Goal: Transaction & Acquisition: Purchase product/service

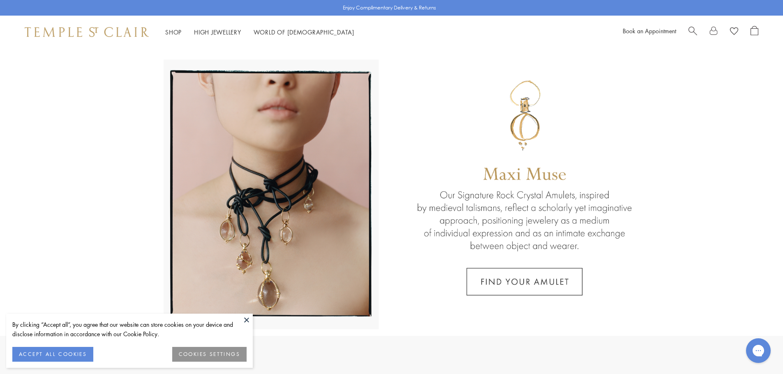
click at [692, 29] on span "Search" at bounding box center [692, 30] width 9 height 9
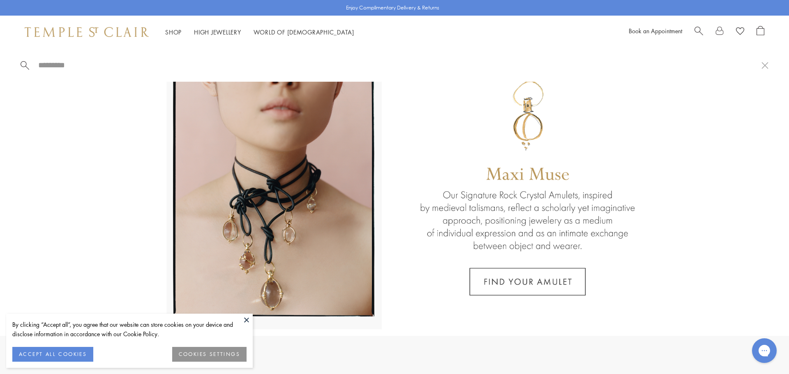
click at [72, 65] on input "search" at bounding box center [399, 64] width 724 height 9
paste input "**********"
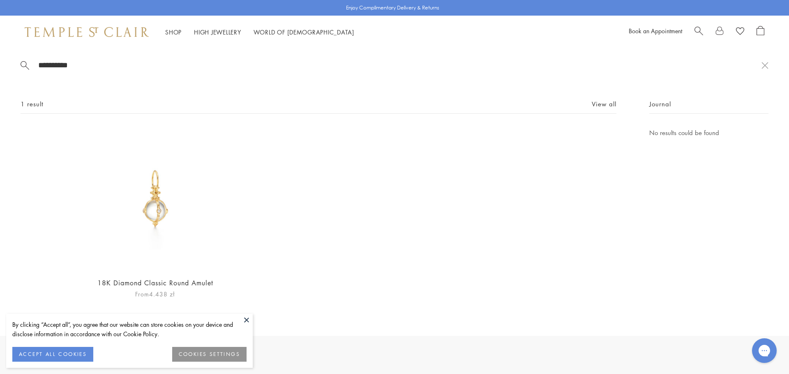
type input "**********"
click at [182, 283] on link "18K Diamond Classic Round Amulet" at bounding box center [155, 283] width 116 height 9
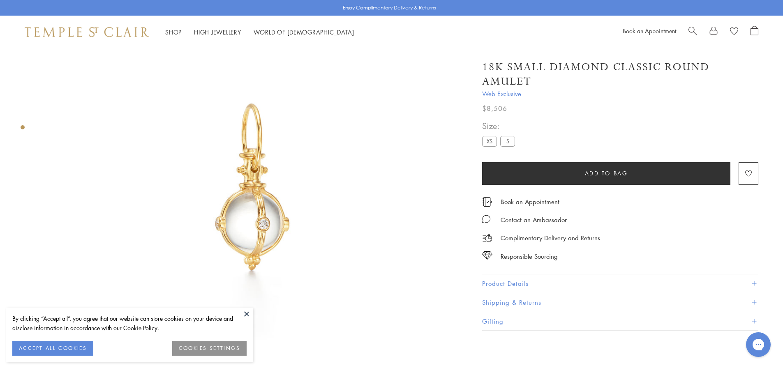
scroll to position [85, 0]
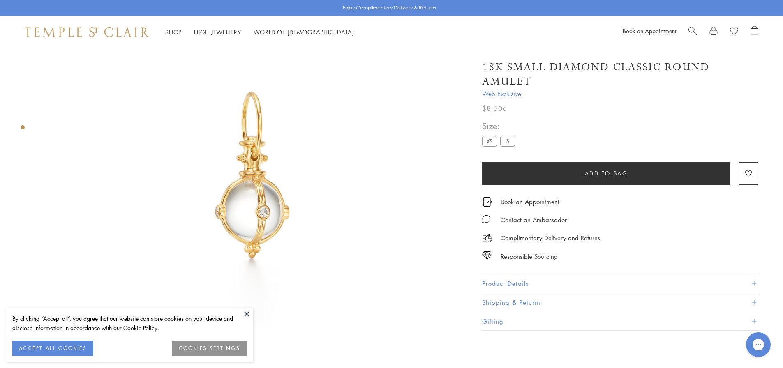
drag, startPoint x: 0, startPoint y: 0, endPoint x: 600, endPoint y: 140, distance: 615.8
click at [533, 282] on button "Product Details" at bounding box center [620, 284] width 276 height 18
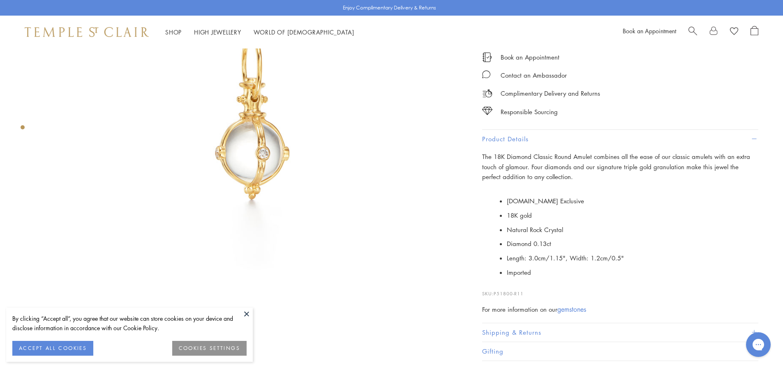
drag, startPoint x: 398, startPoint y: 214, endPoint x: 402, endPoint y: 232, distance: 18.5
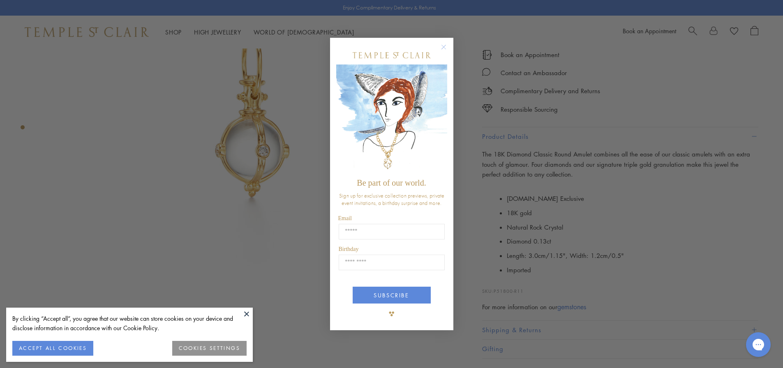
click at [447, 46] on circle "Close dialog" at bounding box center [444, 47] width 10 height 10
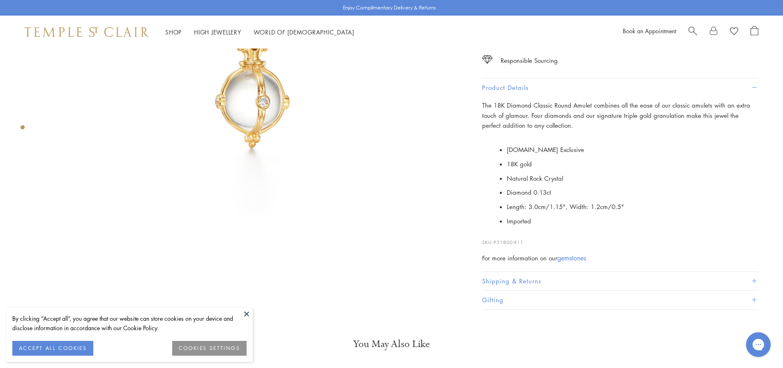
drag, startPoint x: 389, startPoint y: 227, endPoint x: 389, endPoint y: 199, distance: 27.5
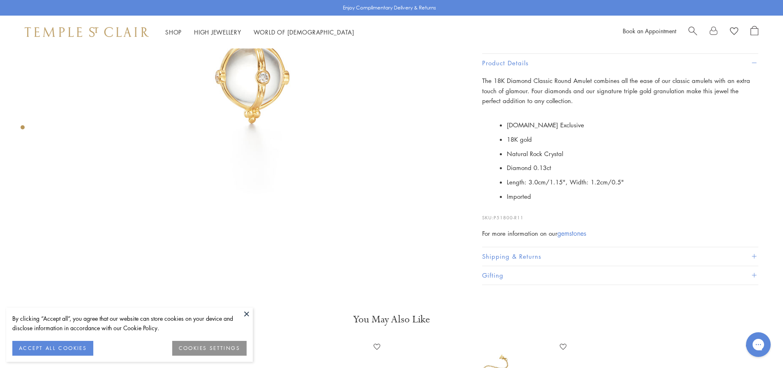
drag, startPoint x: 388, startPoint y: 212, endPoint x: 388, endPoint y: 221, distance: 9.5
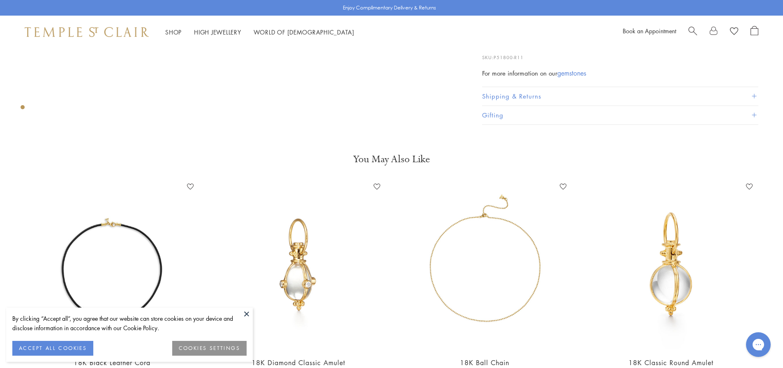
drag, startPoint x: 388, startPoint y: 221, endPoint x: 348, endPoint y: 232, distance: 41.7
